Goal: Transaction & Acquisition: Purchase product/service

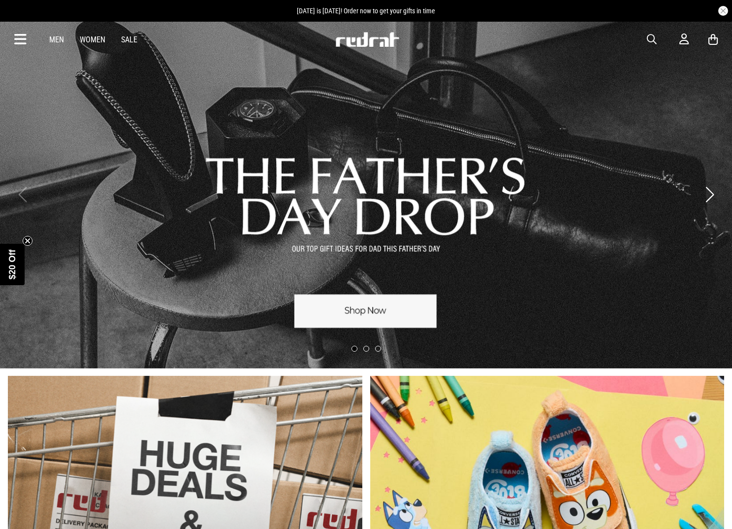
click at [650, 39] on span "button" at bounding box center [652, 39] width 10 height 12
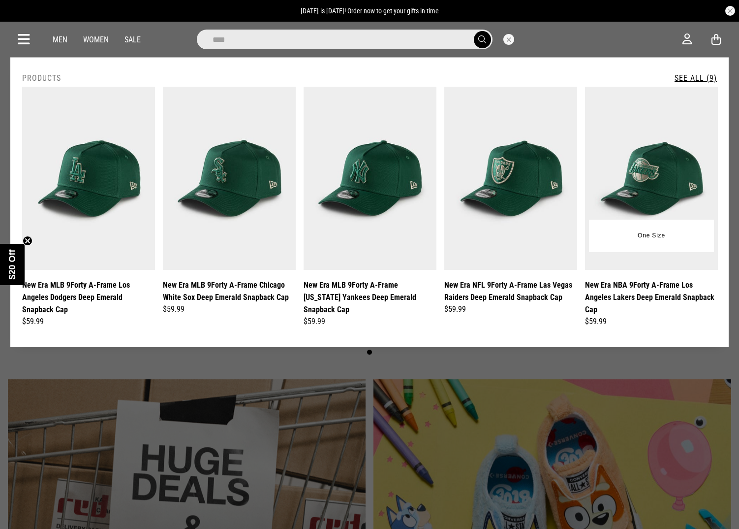
type input "****"
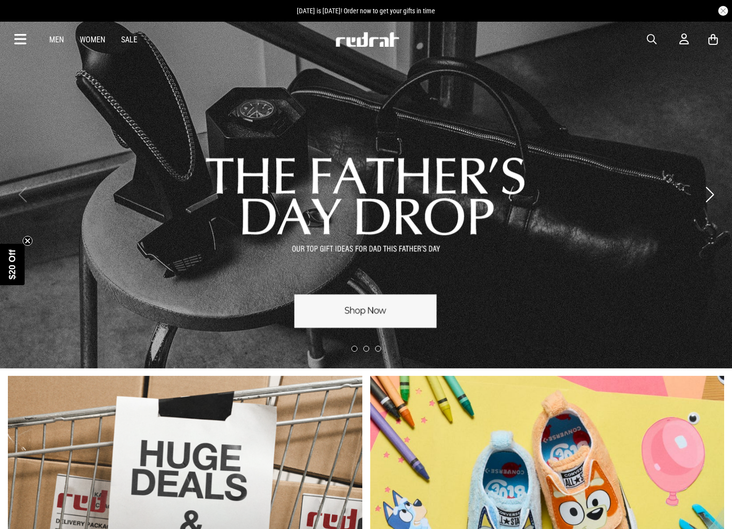
click at [648, 40] on span "button" at bounding box center [652, 39] width 10 height 12
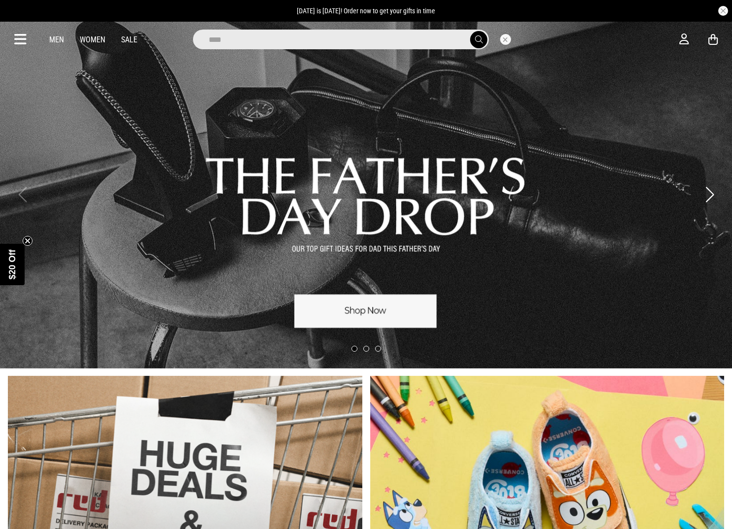
type input "****"
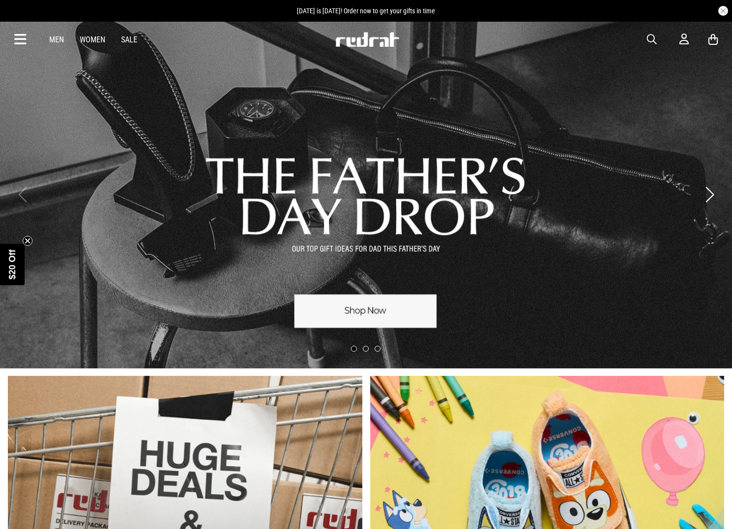
click at [17, 35] on icon at bounding box center [20, 40] width 12 height 16
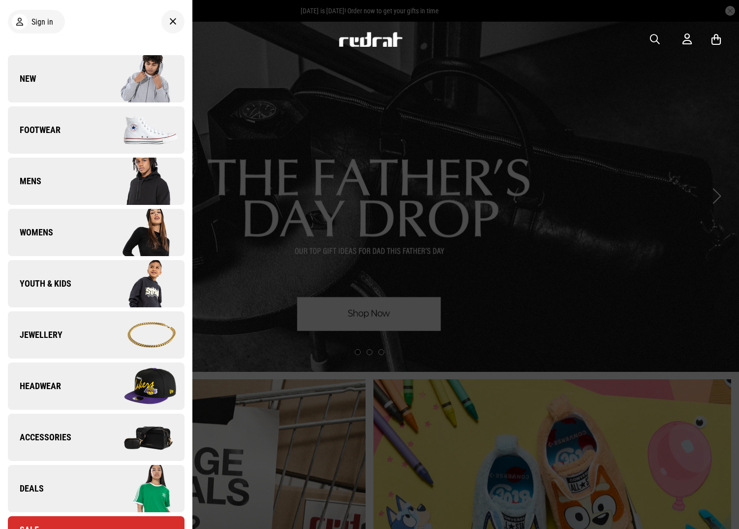
click at [64, 76] on link "New" at bounding box center [96, 78] width 177 height 47
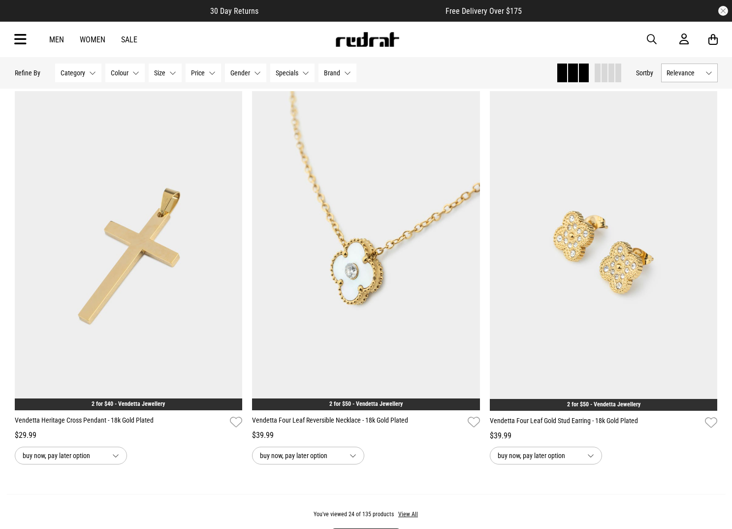
scroll to position [2861, 0]
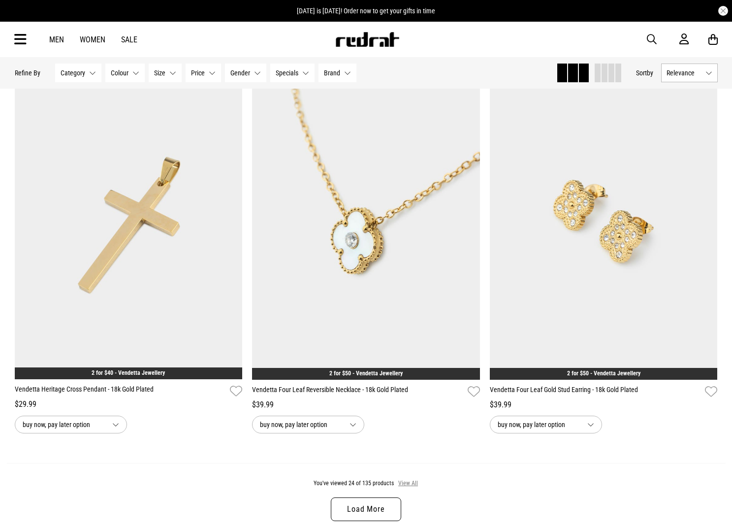
click at [404, 487] on button "View All" at bounding box center [408, 483] width 21 height 9
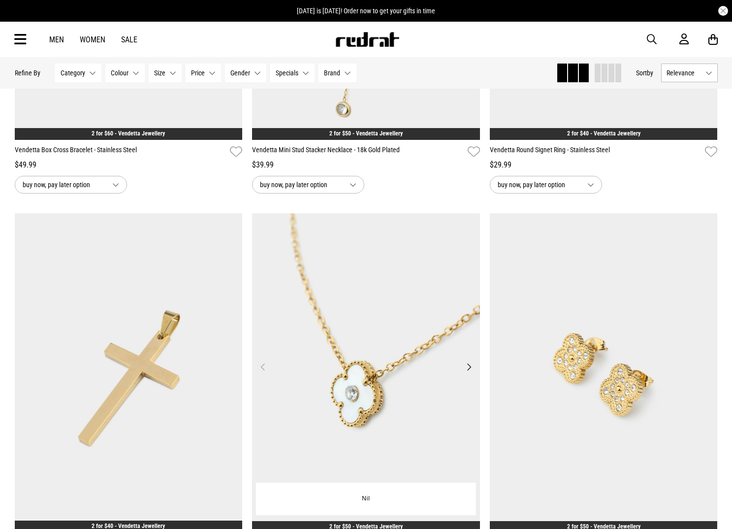
scroll to position [2675, 0]
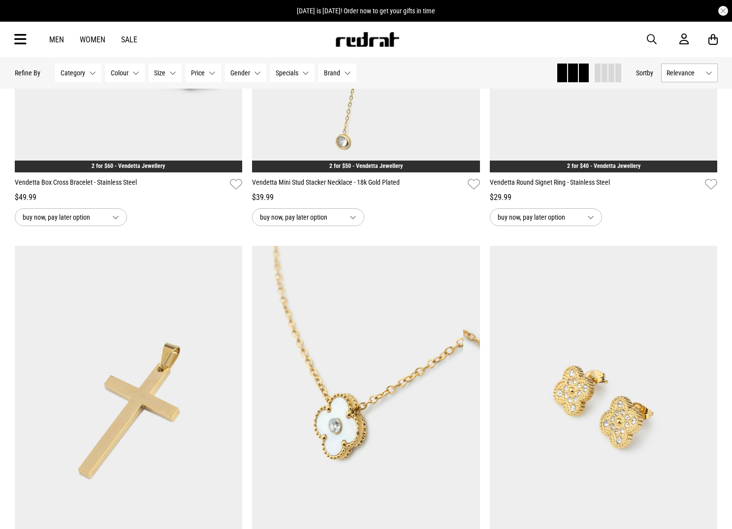
drag, startPoint x: 422, startPoint y: 380, endPoint x: 245, endPoint y: 368, distance: 178.1
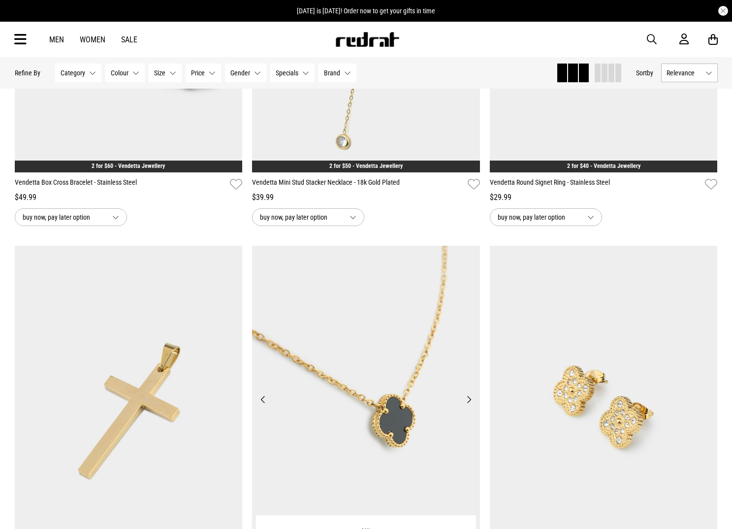
drag, startPoint x: 314, startPoint y: 367, endPoint x: 465, endPoint y: 364, distance: 151.1
click at [434, 366] on img at bounding box center [366, 405] width 228 height 319
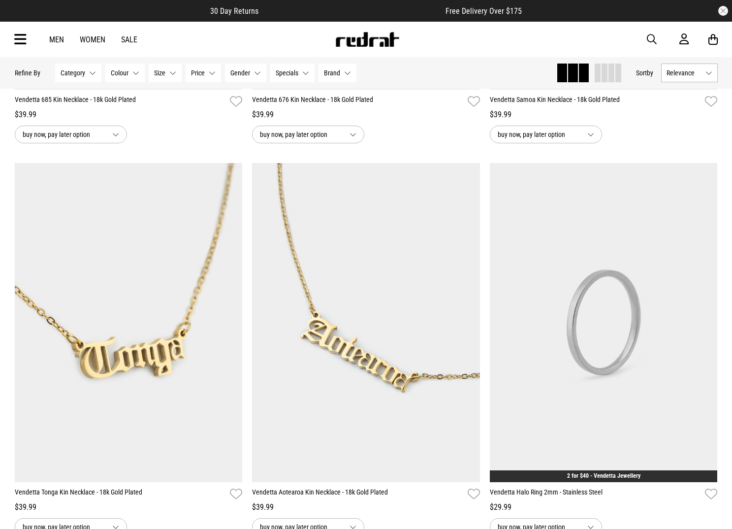
scroll to position [4341, 0]
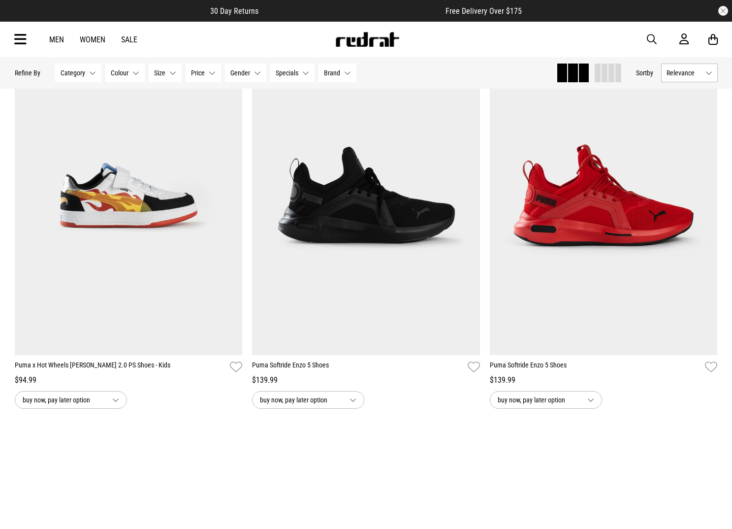
scroll to position [12462, 0]
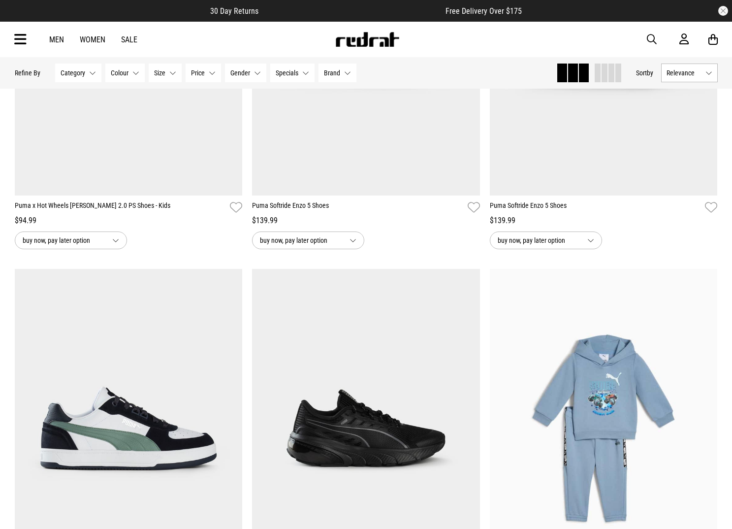
click at [384, 32] on div "Men Women Sale Sign in New Back Footwear Back Mens Back Womens Back Youth & Kid…" at bounding box center [366, 39] width 719 height 35
click at [386, 40] on img at bounding box center [367, 39] width 65 height 15
